Goal: Browse casually

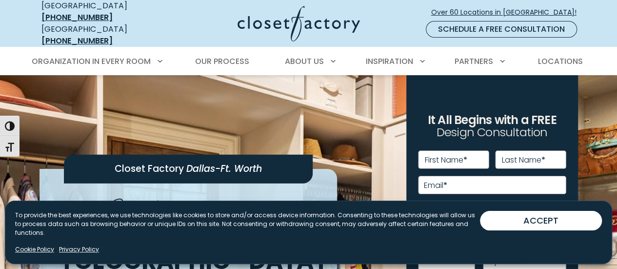
drag, startPoint x: 314, startPoint y: 133, endPoint x: 305, endPoint y: 132, distance: 8.8
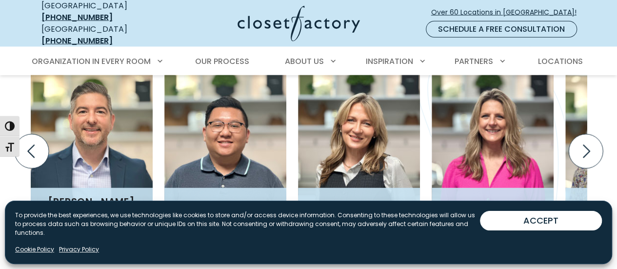
scroll to position [1188, 0]
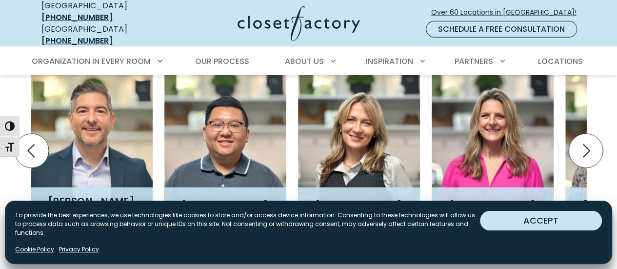
click at [528, 230] on button "ACCEPT" at bounding box center [541, 221] width 122 height 20
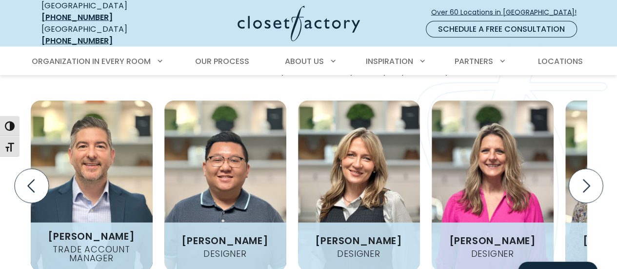
scroll to position [1142, 0]
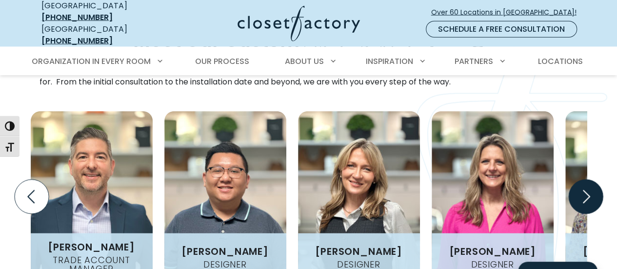
click at [586, 180] on icon "Next slide" at bounding box center [585, 197] width 34 height 34
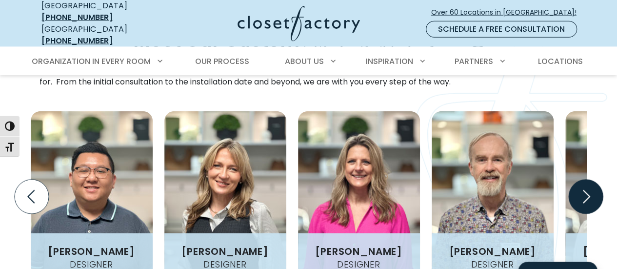
click at [586, 180] on icon "Next slide" at bounding box center [585, 197] width 34 height 34
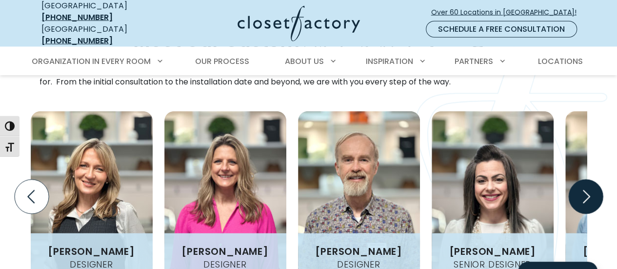
click at [586, 180] on icon "Next slide" at bounding box center [585, 197] width 34 height 34
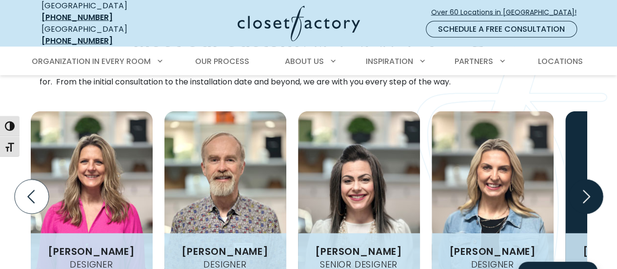
click at [586, 180] on icon "Next slide" at bounding box center [585, 197] width 34 height 34
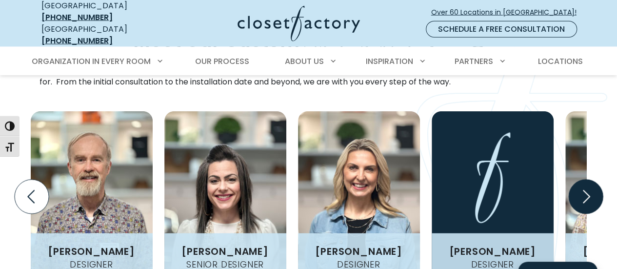
click at [586, 180] on icon "Next slide" at bounding box center [585, 197] width 34 height 34
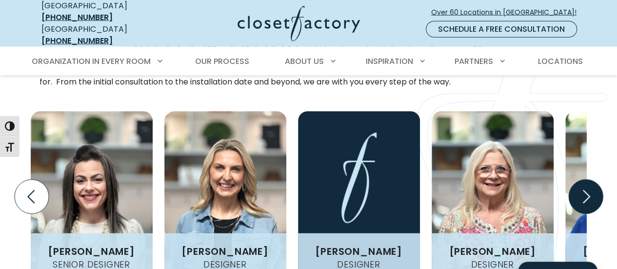
click at [586, 180] on icon "Next slide" at bounding box center [585, 197] width 34 height 34
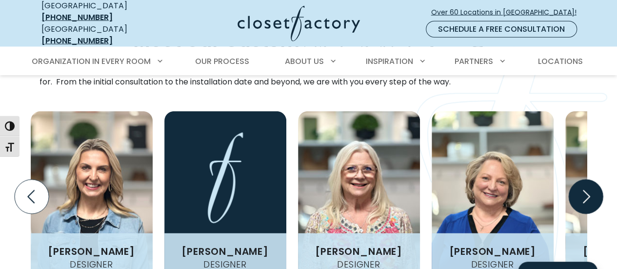
click at [586, 180] on icon "Next slide" at bounding box center [585, 197] width 34 height 34
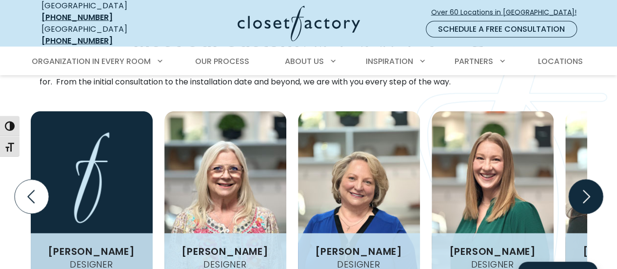
click at [586, 180] on icon "Next slide" at bounding box center [585, 197] width 34 height 34
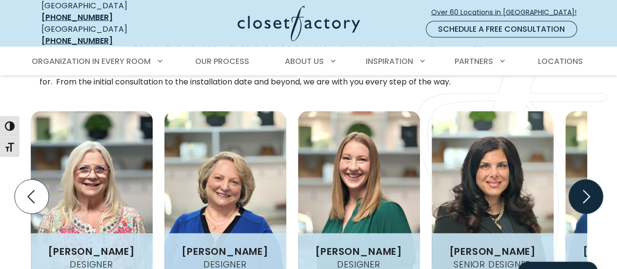
click at [586, 180] on icon "Next slide" at bounding box center [585, 197] width 34 height 34
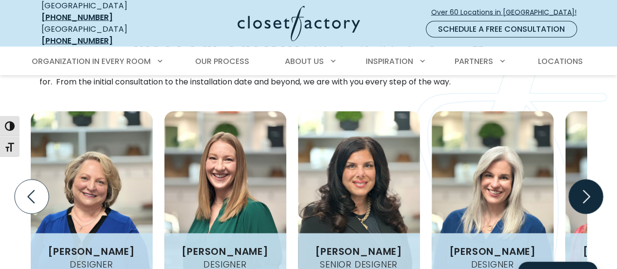
click at [586, 180] on icon "Next slide" at bounding box center [585, 197] width 34 height 34
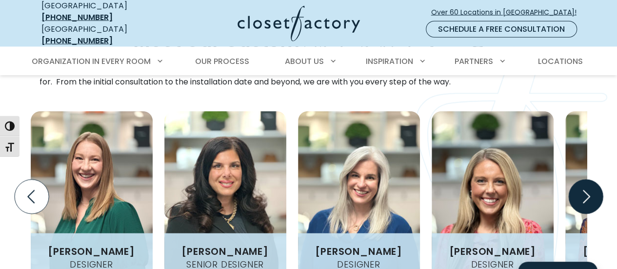
click at [586, 180] on icon "Next slide" at bounding box center [585, 197] width 34 height 34
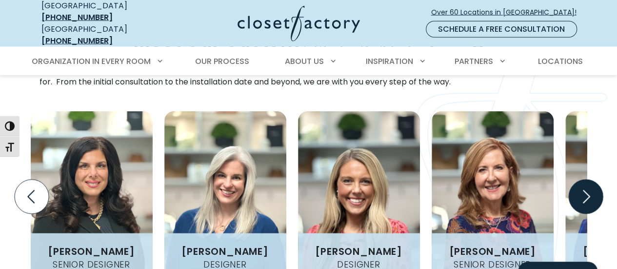
click at [586, 180] on icon "Next slide" at bounding box center [585, 197] width 34 height 34
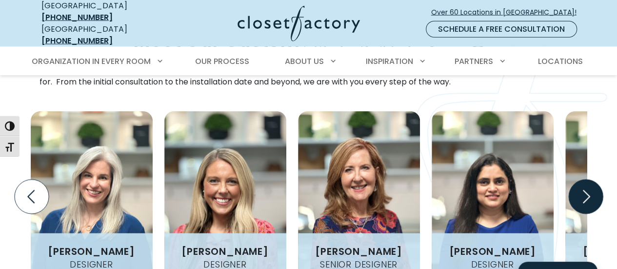
click at [586, 180] on icon "Next slide" at bounding box center [585, 197] width 34 height 34
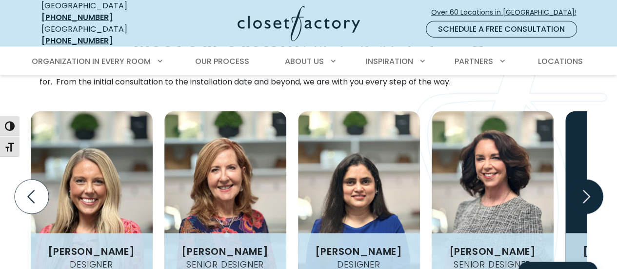
click at [586, 180] on icon "Next slide" at bounding box center [585, 197] width 34 height 34
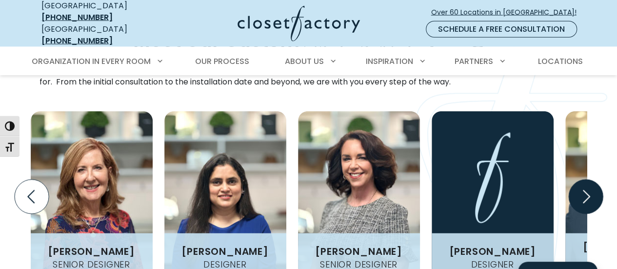
click at [586, 180] on icon "Next slide" at bounding box center [585, 197] width 34 height 34
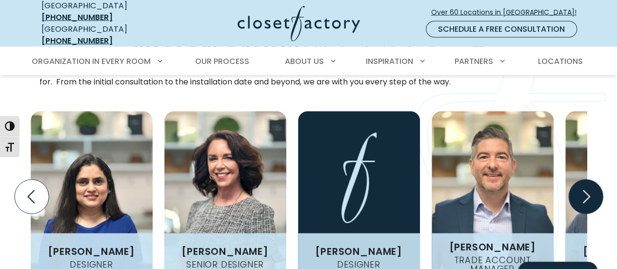
click at [586, 180] on icon "Next slide" at bounding box center [585, 197] width 34 height 34
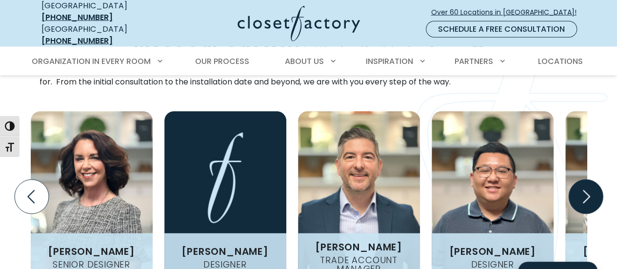
click at [586, 180] on icon "Next slide" at bounding box center [585, 197] width 34 height 34
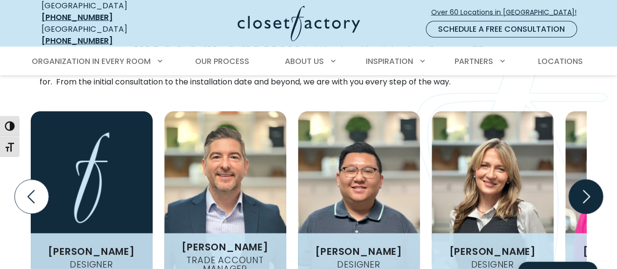
click at [586, 180] on icon "Next slide" at bounding box center [585, 197] width 34 height 34
